Goal: Find specific page/section: Find specific page/section

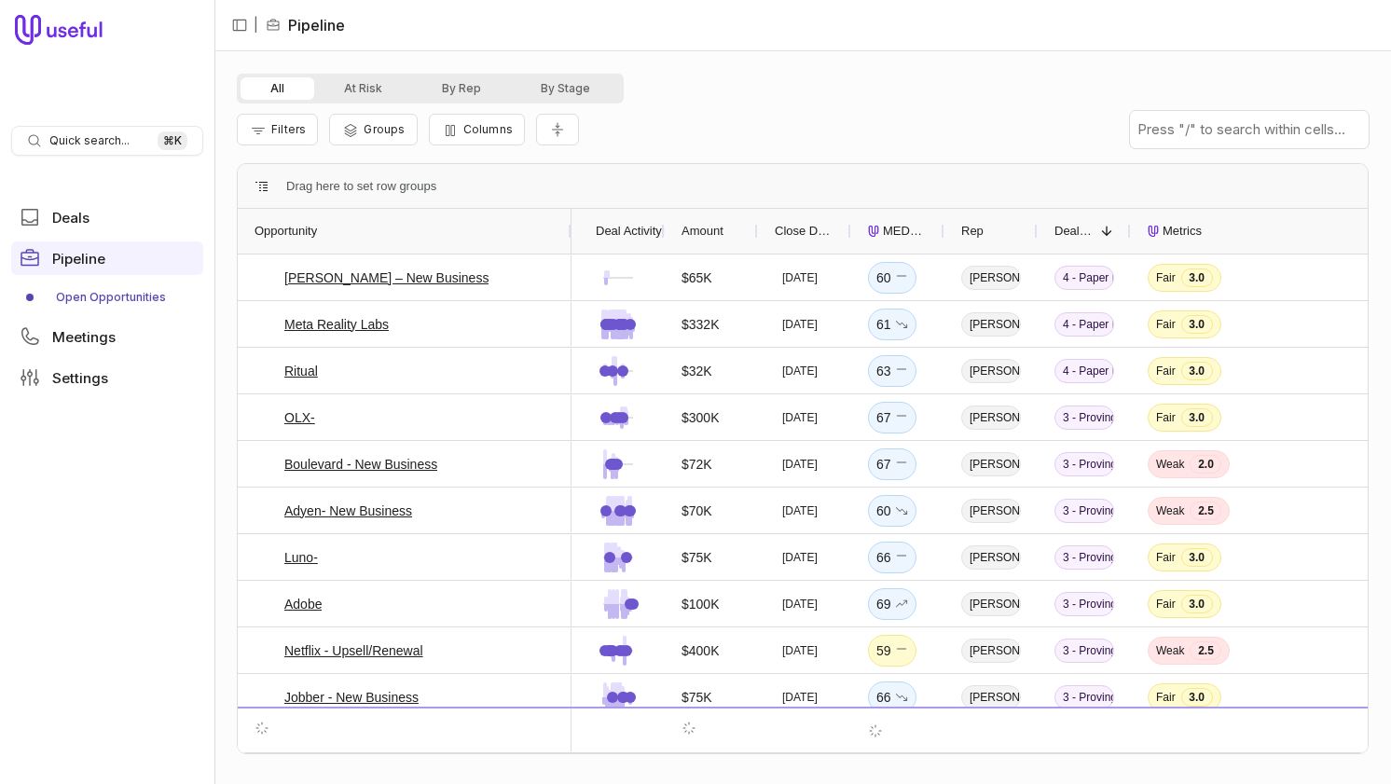
drag, startPoint x: 328, startPoint y: 230, endPoint x: 569, endPoint y: 187, distance: 244.4
click at [569, 187] on div "Drag here to set row groups Drag here to set column labels Opportunity Deal Act…" at bounding box center [803, 458] width 1132 height 591
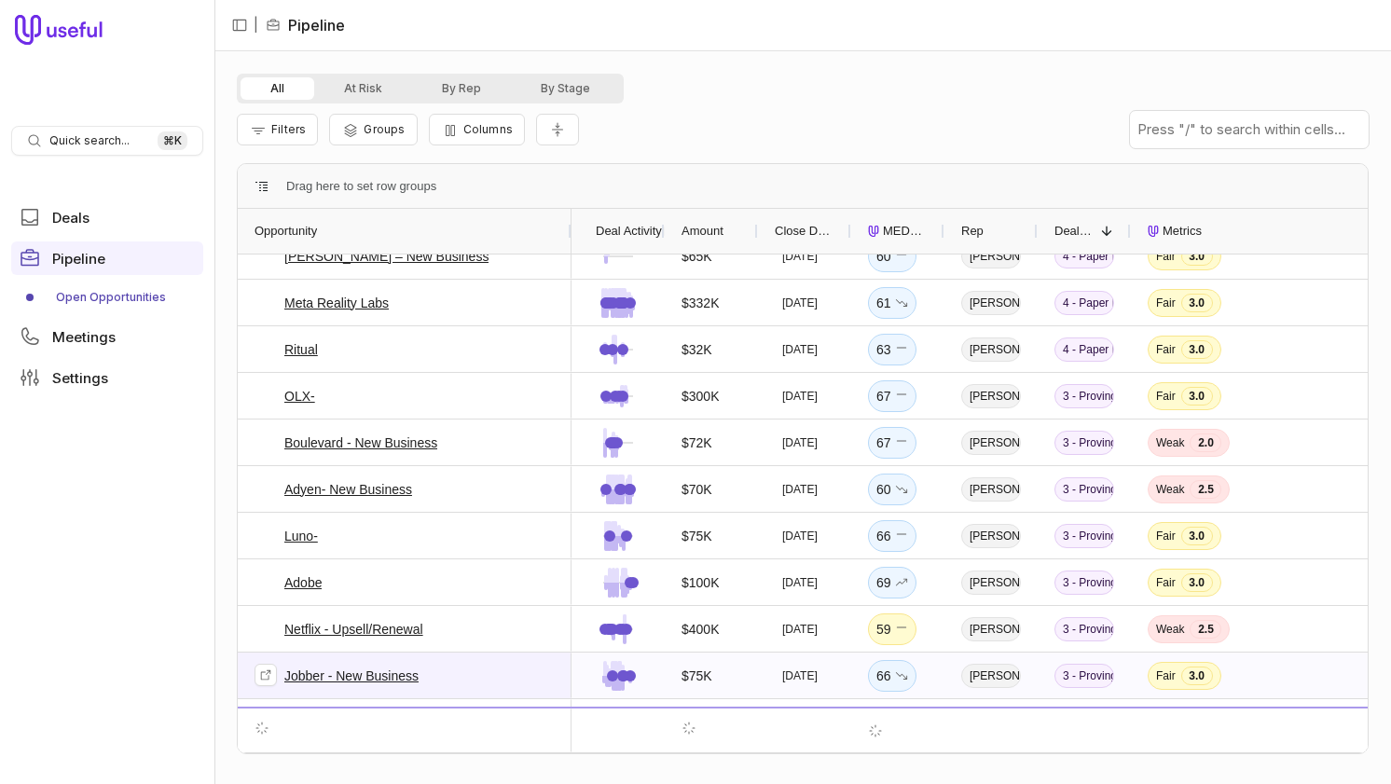
scroll to position [21, 0]
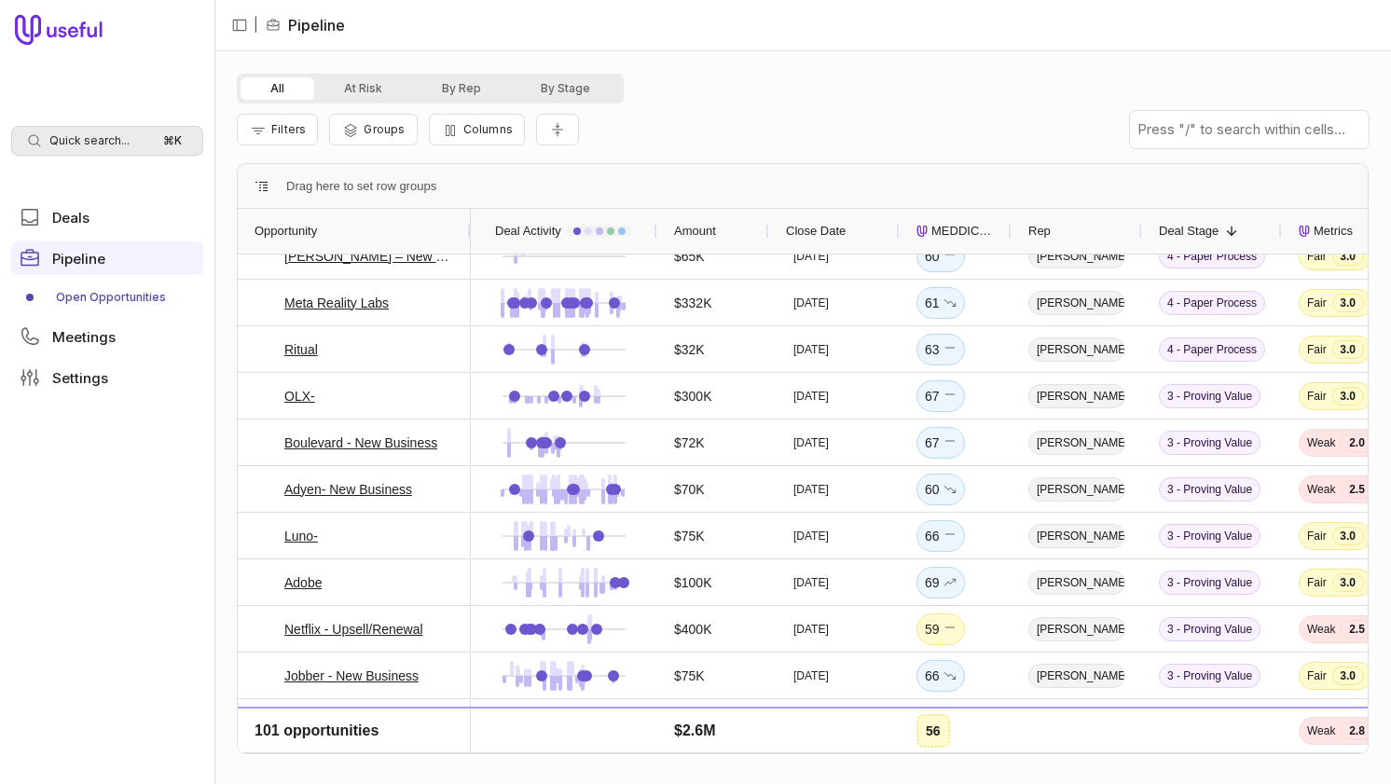
click at [72, 148] on div "Quick search... ⌘ K" at bounding box center [107, 141] width 192 height 30
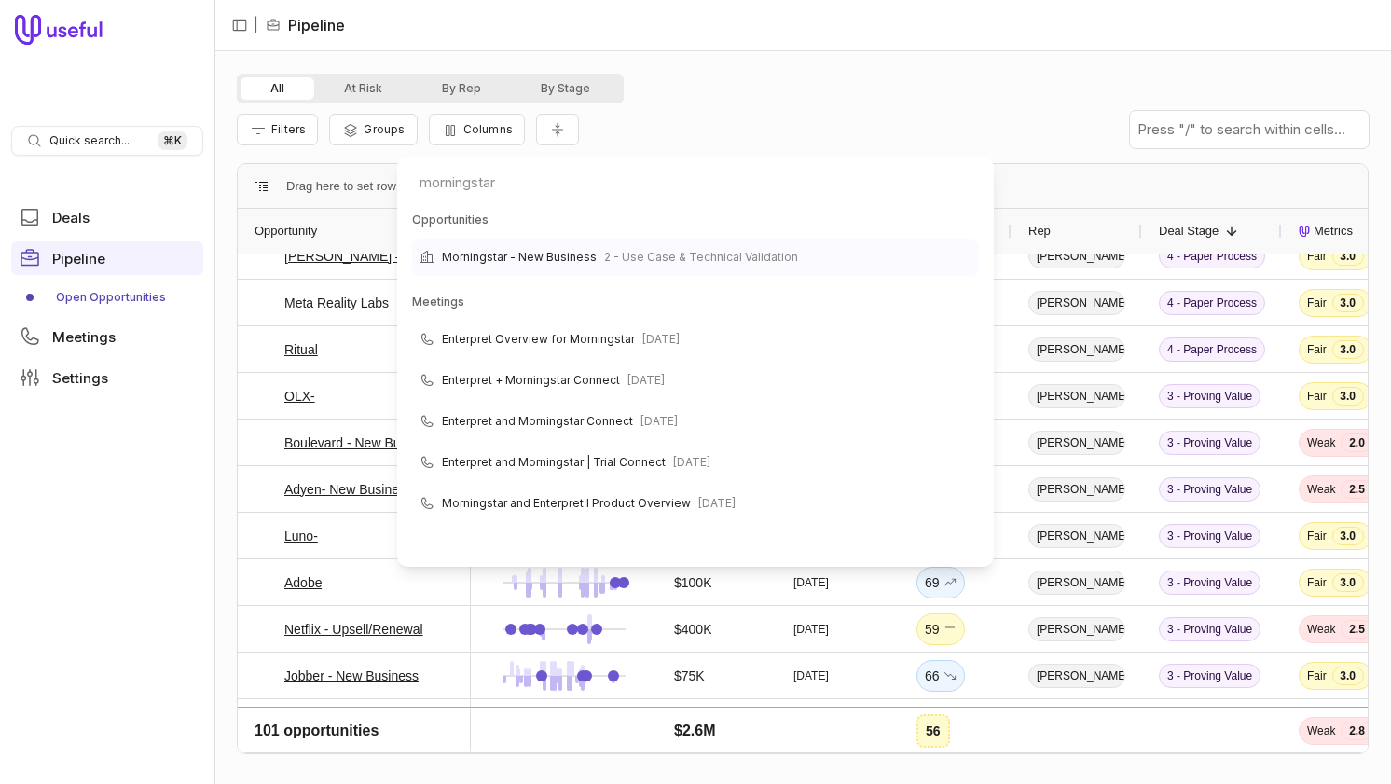
type input "morningstar"
click at [658, 252] on span "2 - Use Case & Technical Validation" at bounding box center [701, 257] width 194 height 22
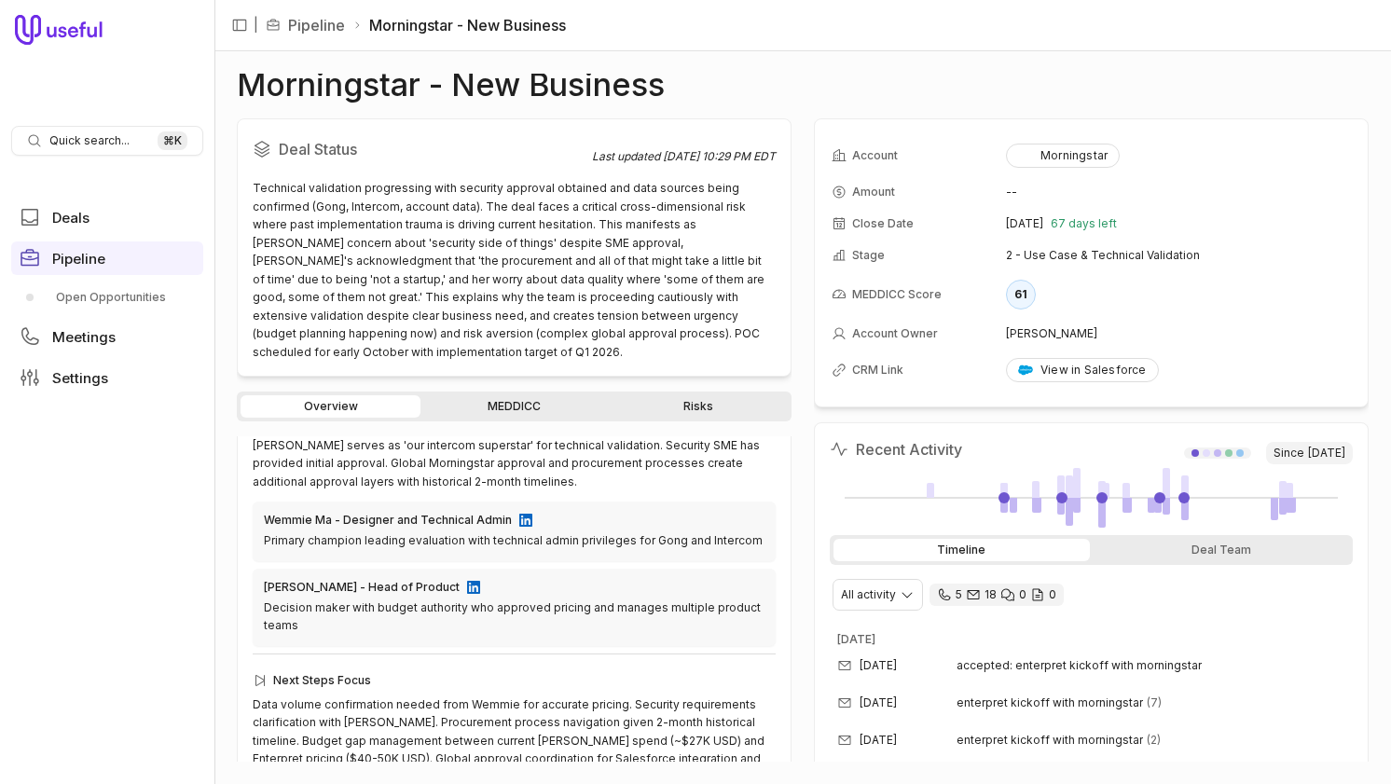
scroll to position [657, 0]
